Goal: Information Seeking & Learning: Learn about a topic

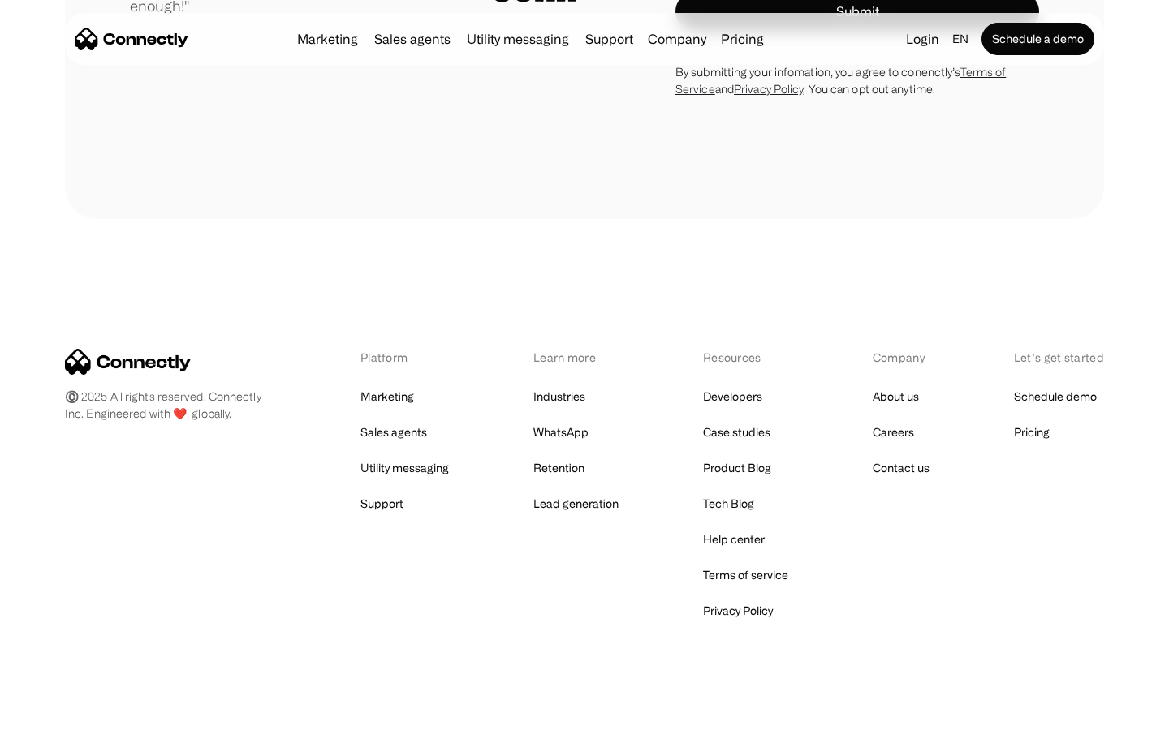
scroll to position [4520, 0]
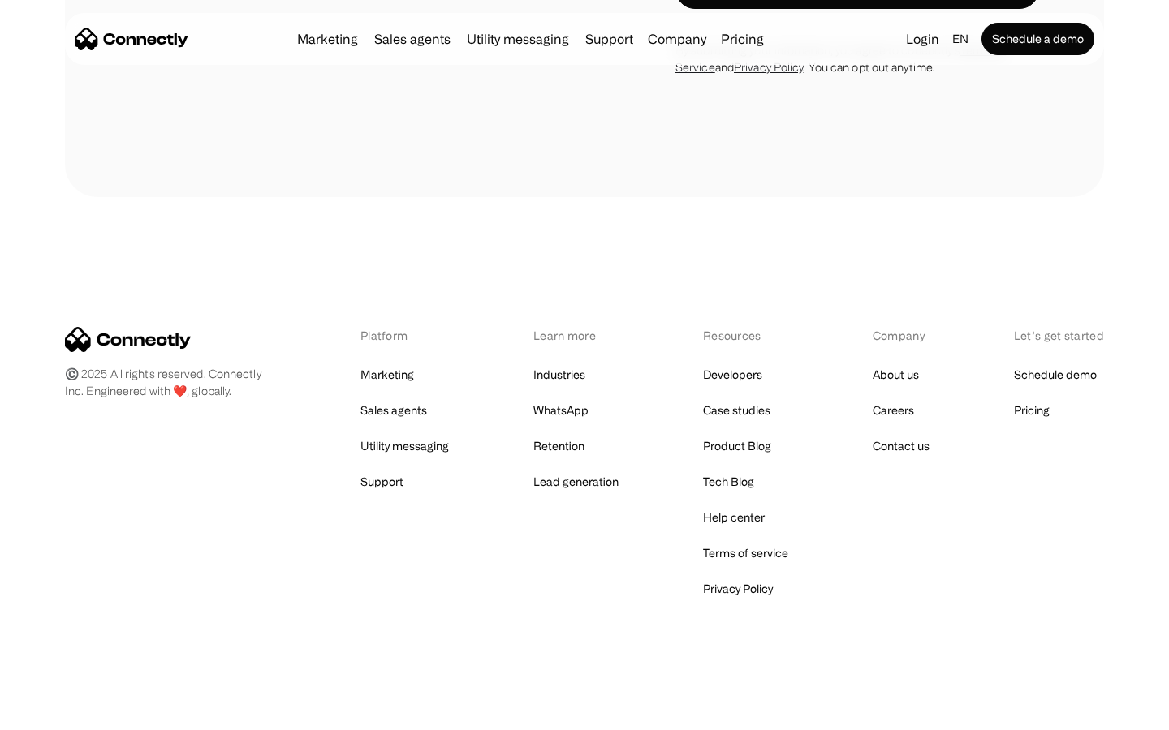
scroll to position [1370, 0]
